Goal: Information Seeking & Learning: Learn about a topic

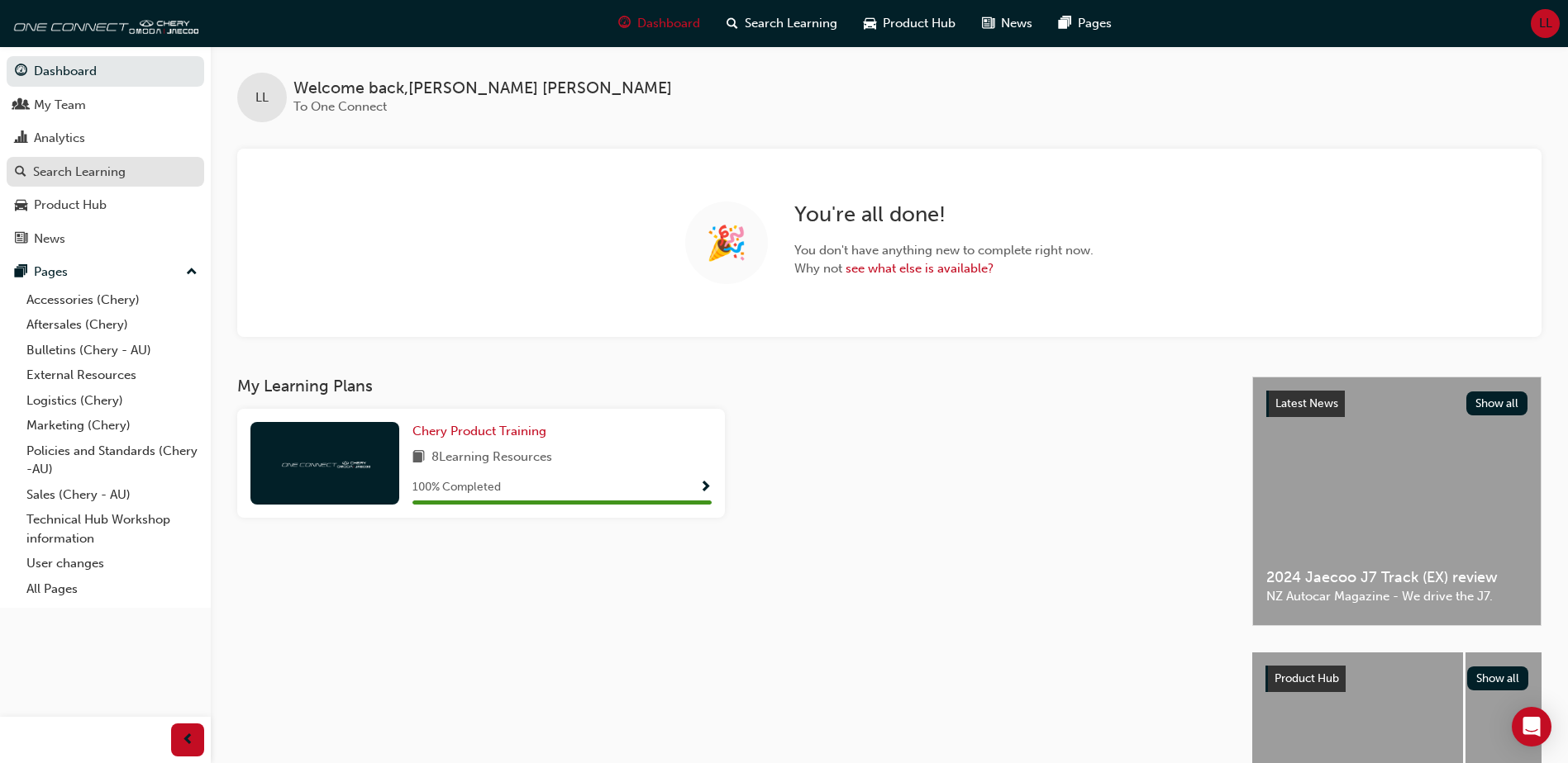
click at [99, 172] on div "Search Learning" at bounding box center [79, 171] width 93 height 19
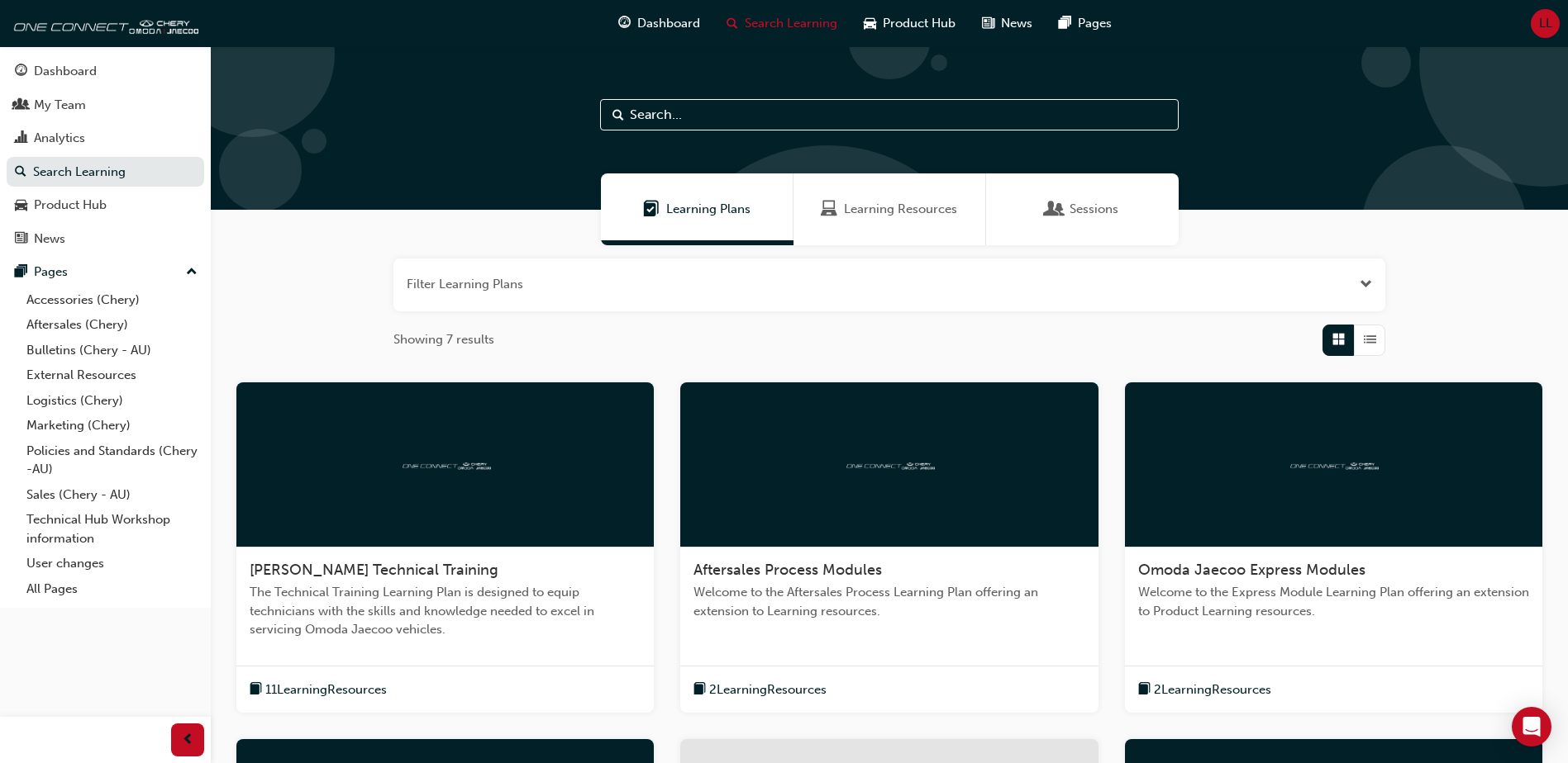
click at [791, 305] on button "button" at bounding box center [889, 285] width 992 height 53
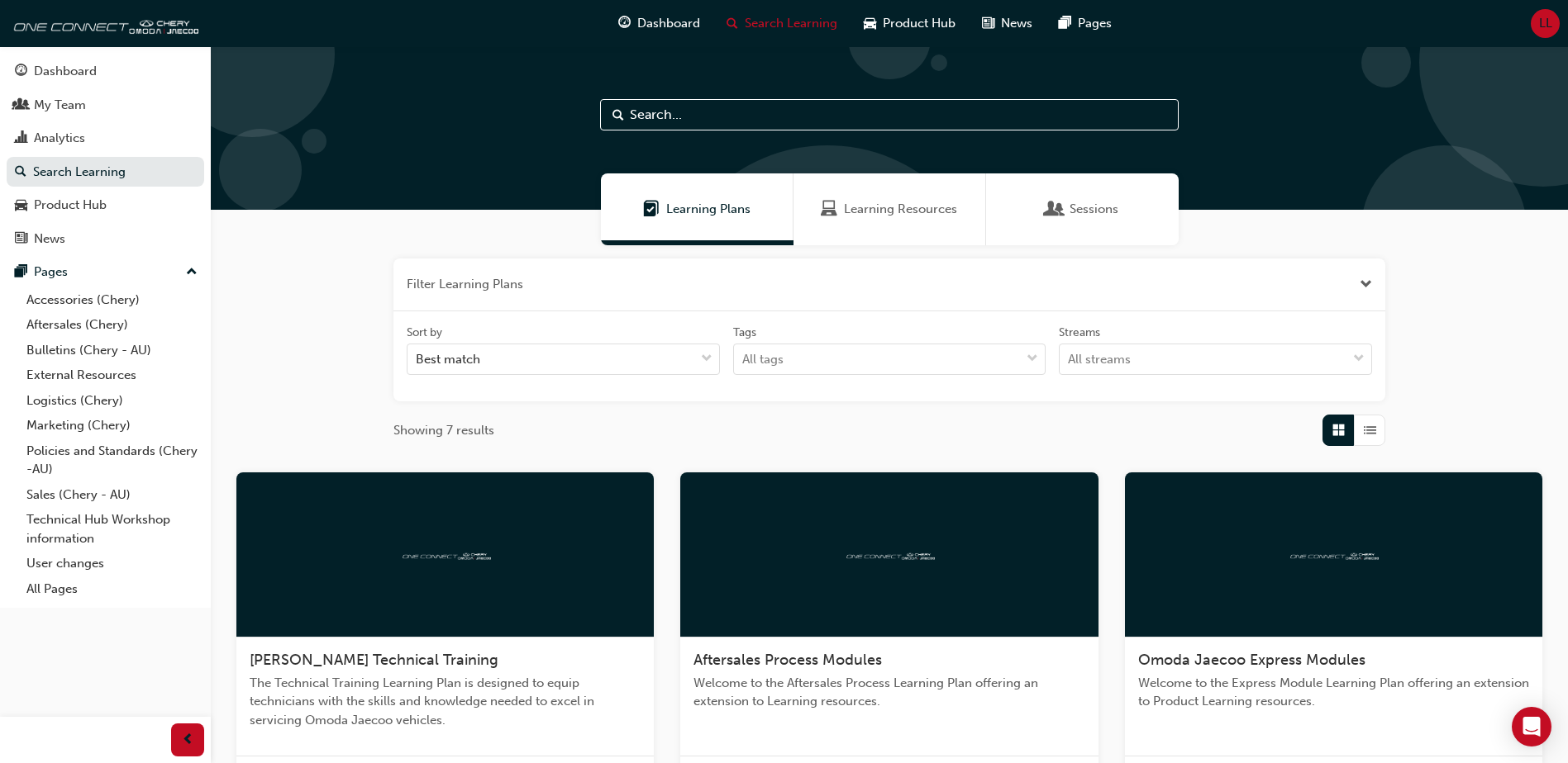
click at [791, 305] on button "button" at bounding box center [889, 285] width 992 height 53
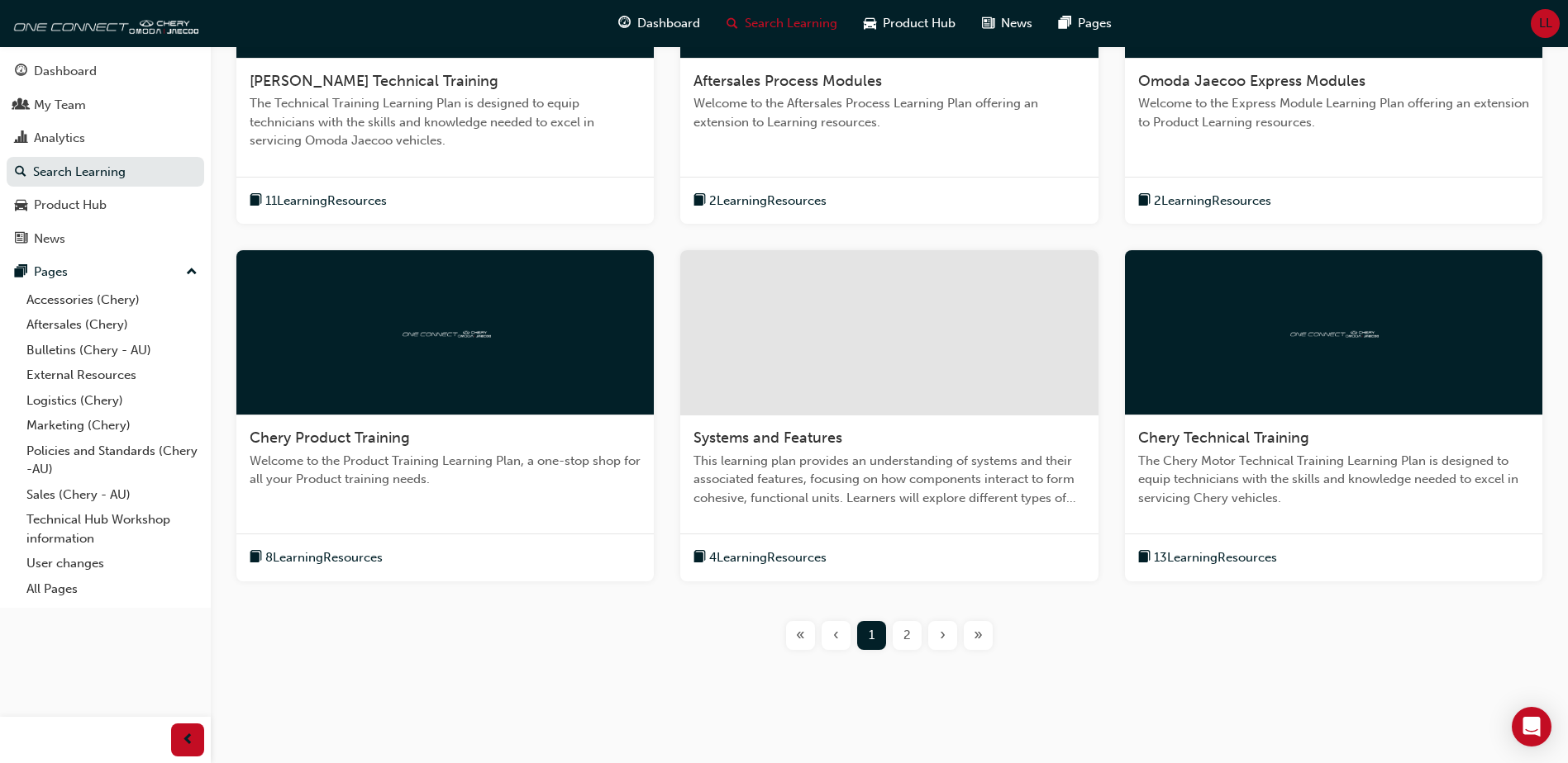
scroll to position [495, 0]
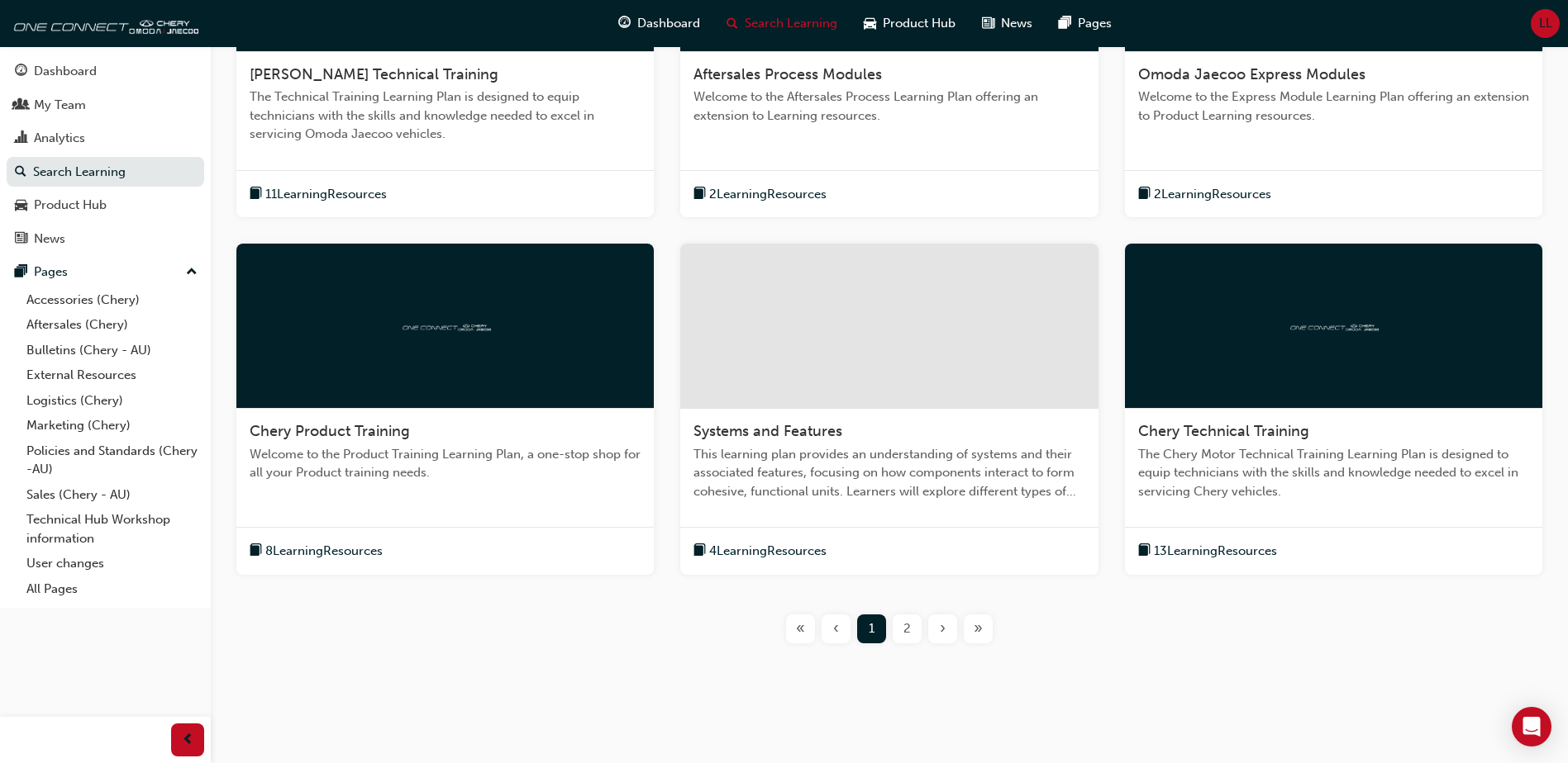
click at [433, 490] on div "Chery Product Training Welcome to the Product Training Learning Plan, a one-sto…" at bounding box center [445, 459] width 417 height 100
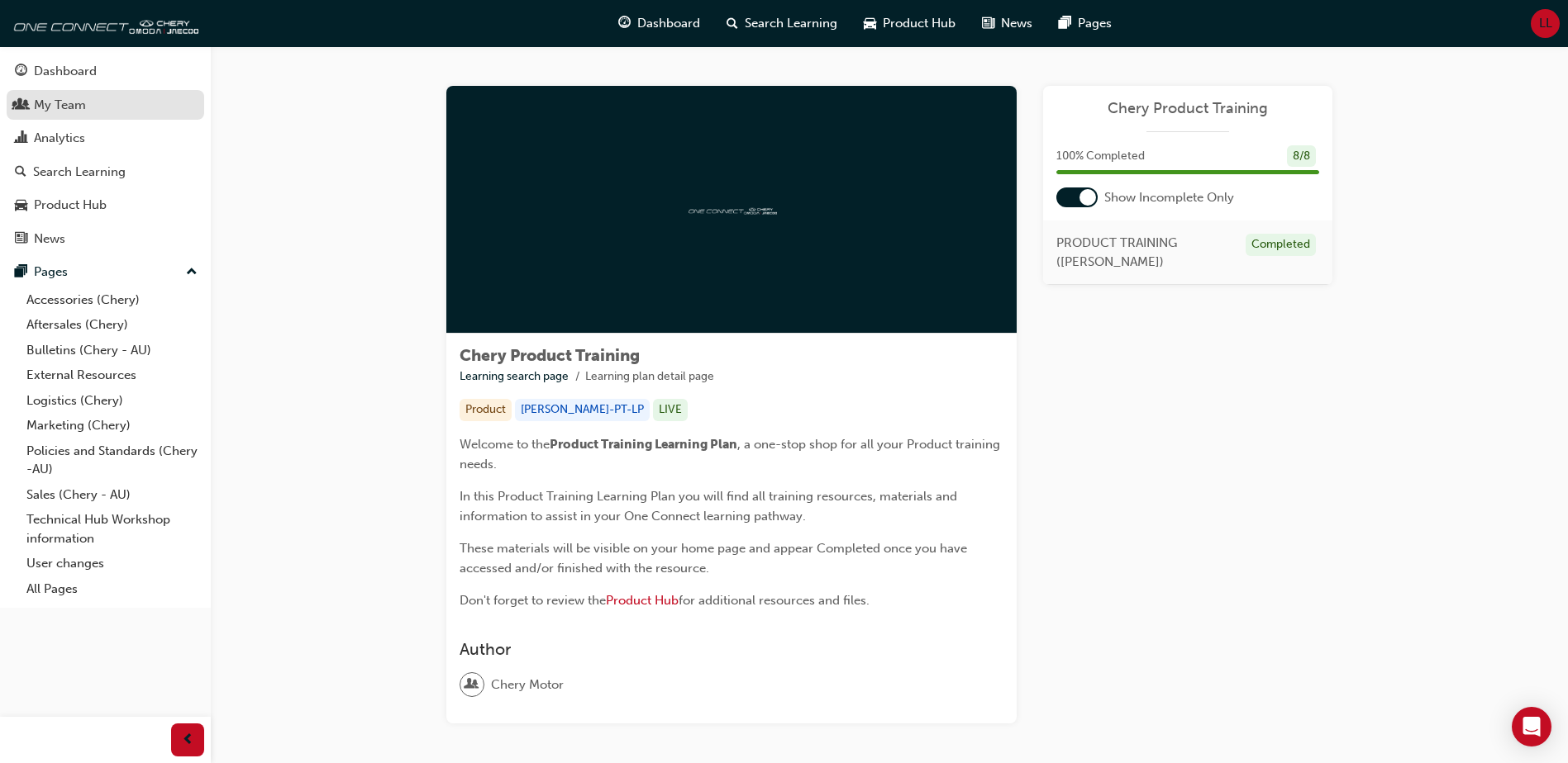
click at [76, 108] on div "My Team" at bounding box center [60, 104] width 52 height 19
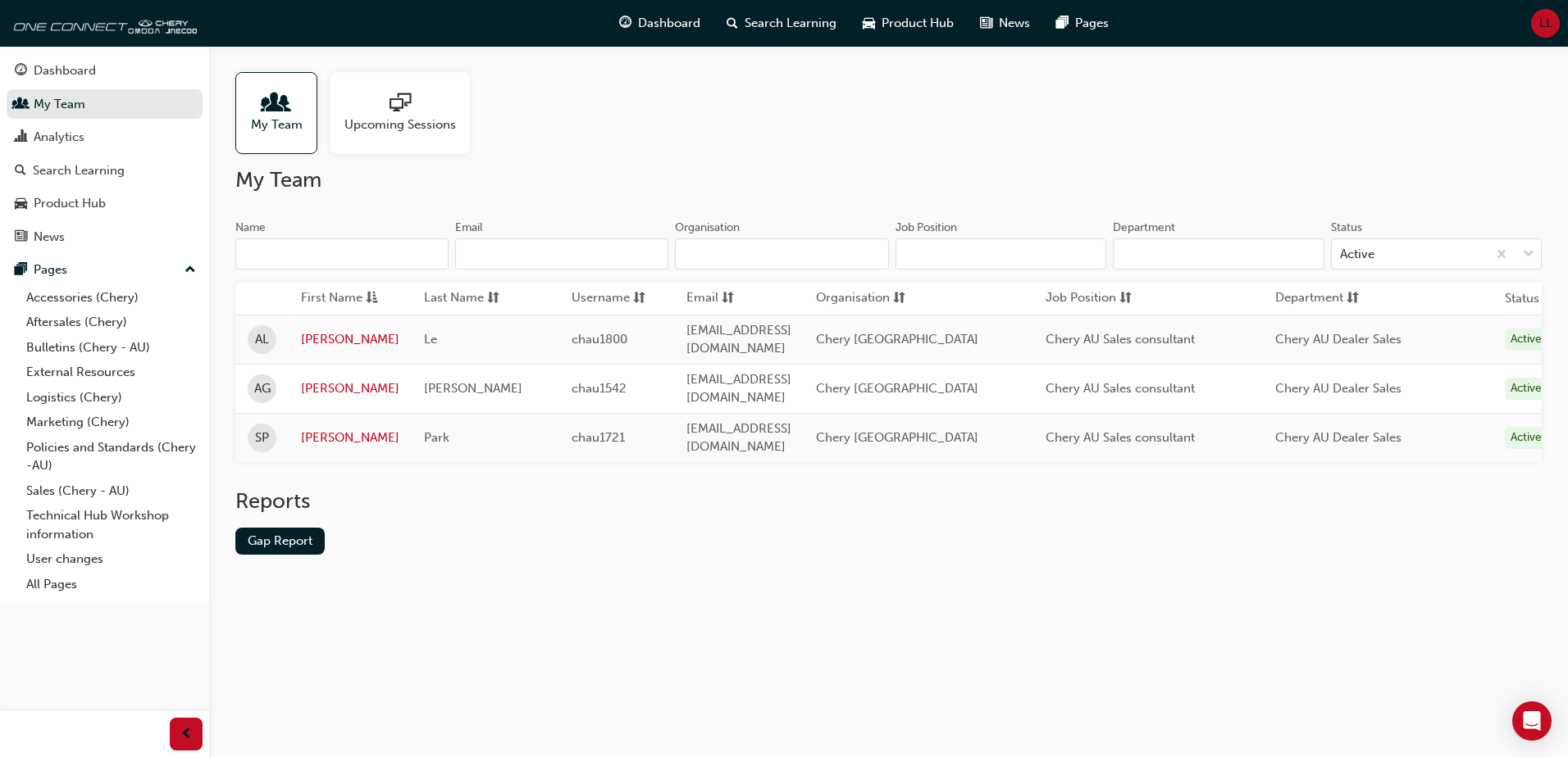
click at [447, 136] on div "Upcoming Sessions" at bounding box center [400, 112] width 139 height 82
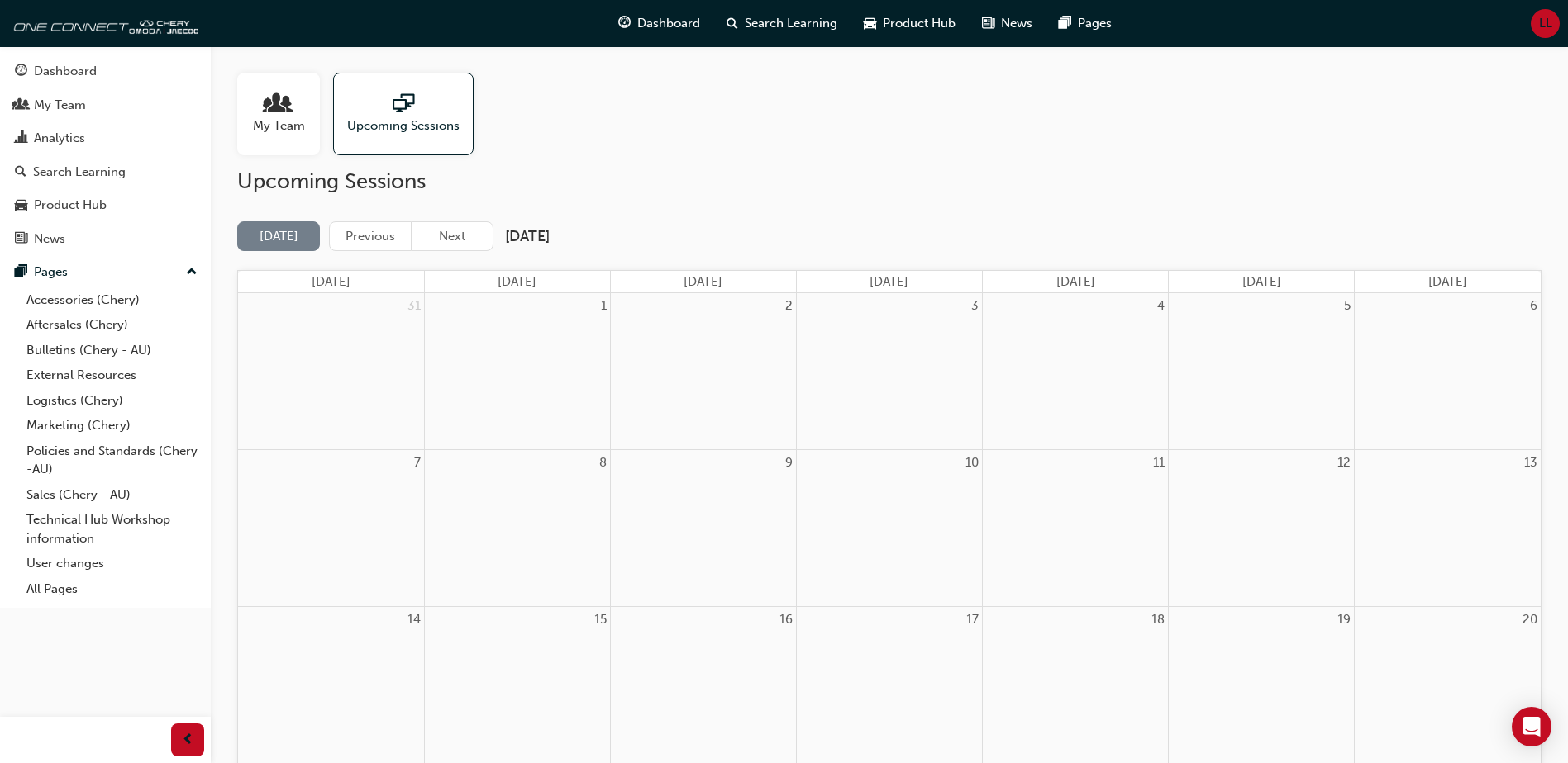
click at [322, 113] on link "My Team" at bounding box center [285, 113] width 96 height 83
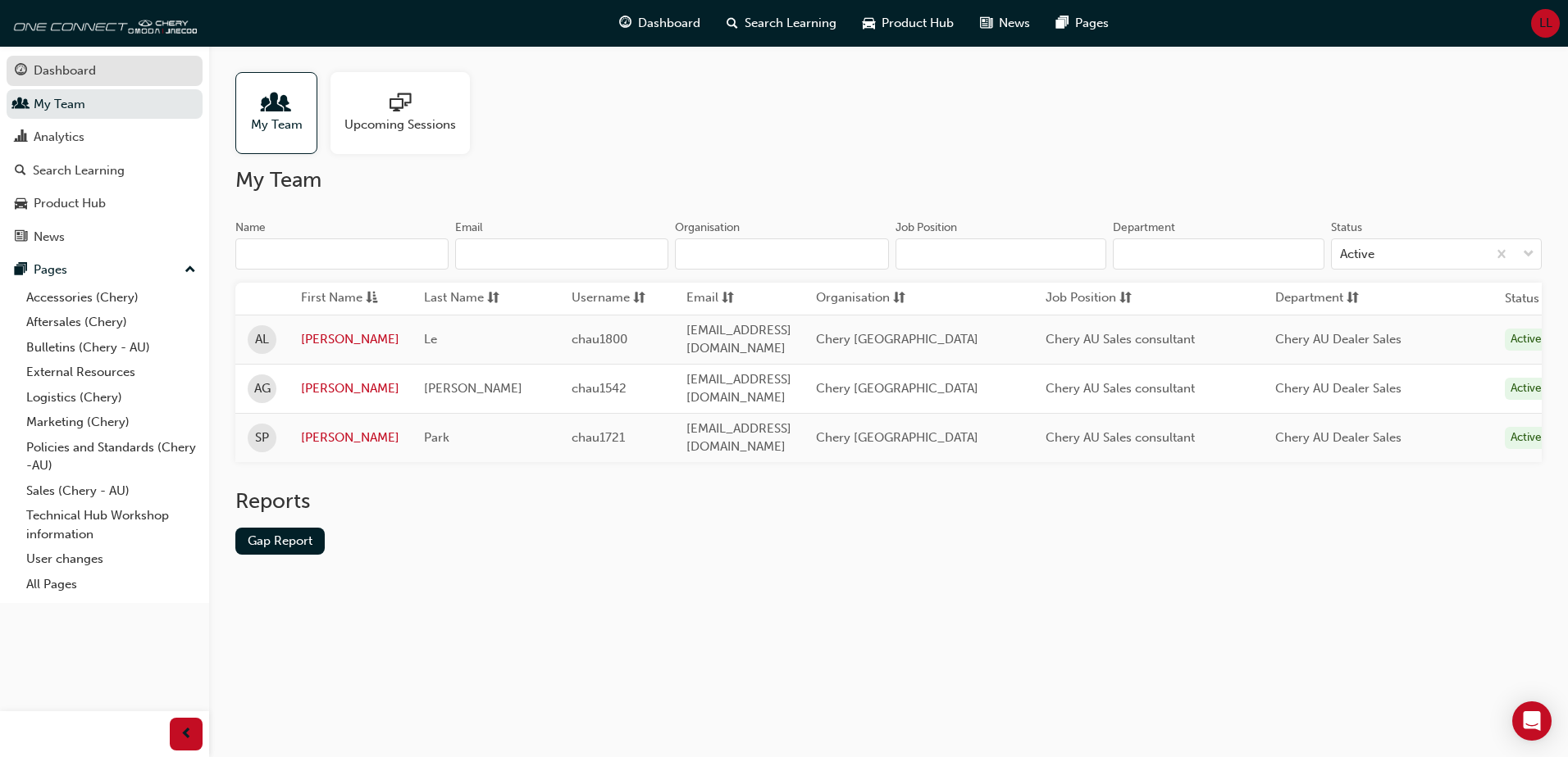
click at [86, 74] on div "Dashboard" at bounding box center [65, 70] width 62 height 19
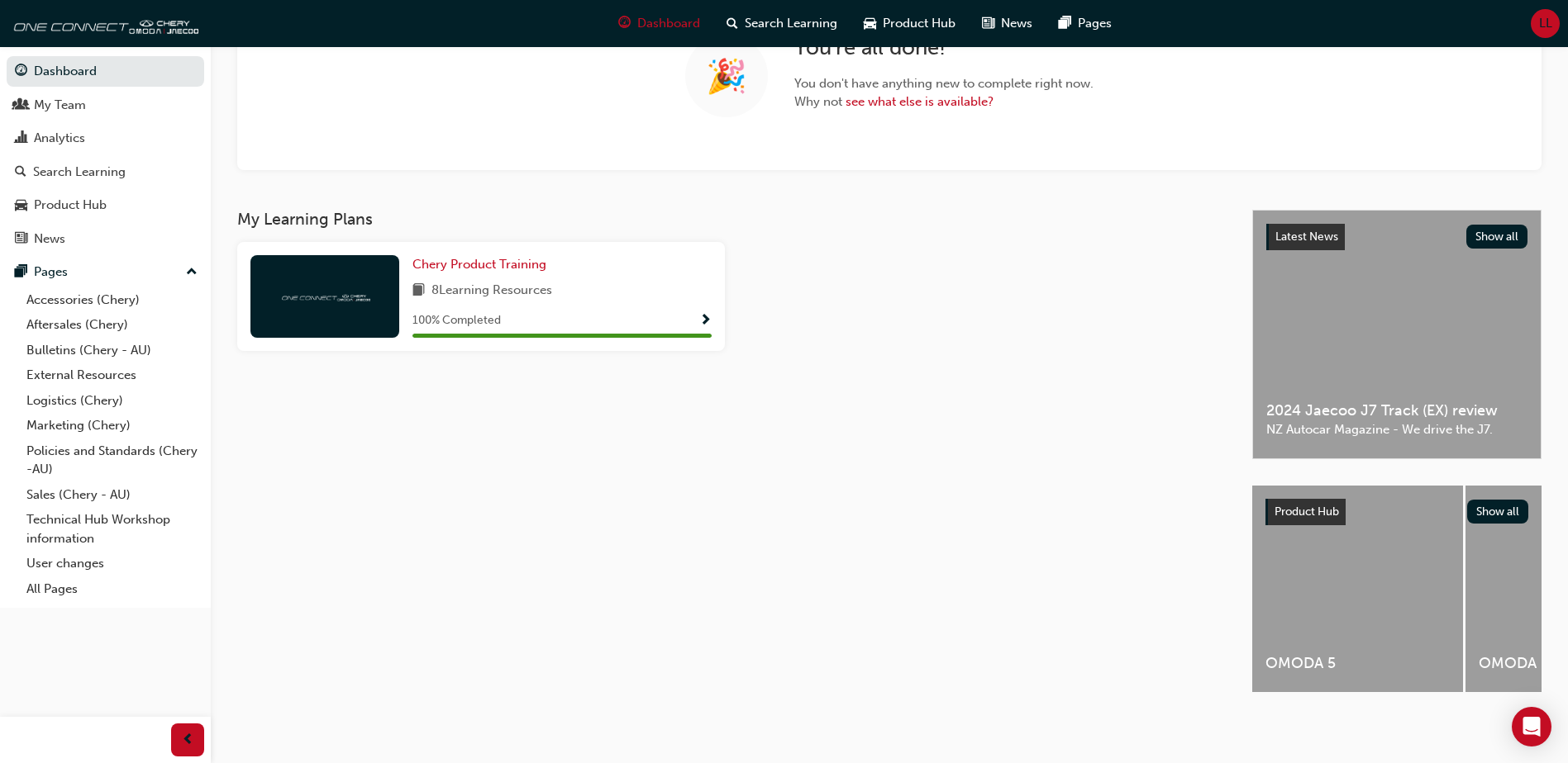
scroll to position [173, 0]
